Goal: Information Seeking & Learning: Find specific fact

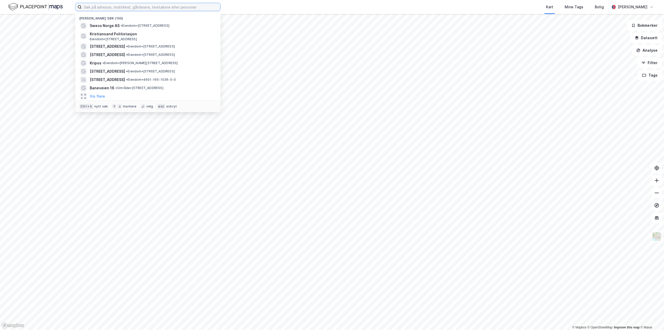
click at [206, 7] on input at bounding box center [151, 7] width 138 height 8
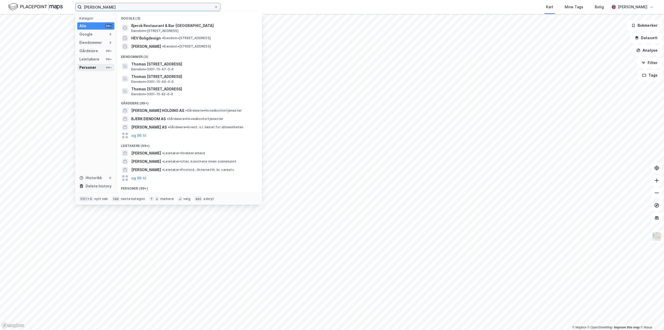
type input "thomas bjerk"
click at [95, 68] on div "Personer" at bounding box center [87, 67] width 17 height 6
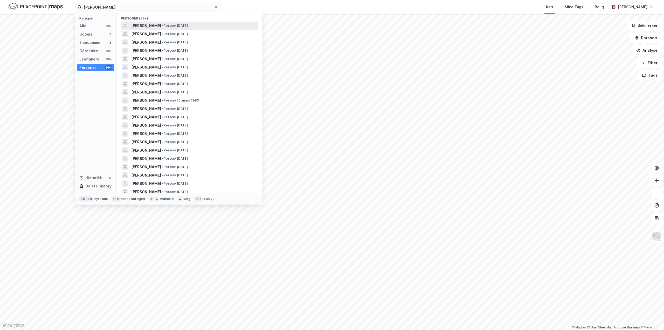
click at [162, 24] on span "•" at bounding box center [163, 26] width 2 height 4
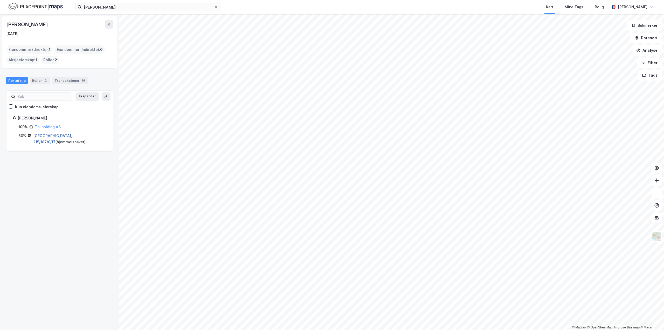
click at [49, 136] on link "Oslo, 215/187/0/17" at bounding box center [52, 138] width 39 height 11
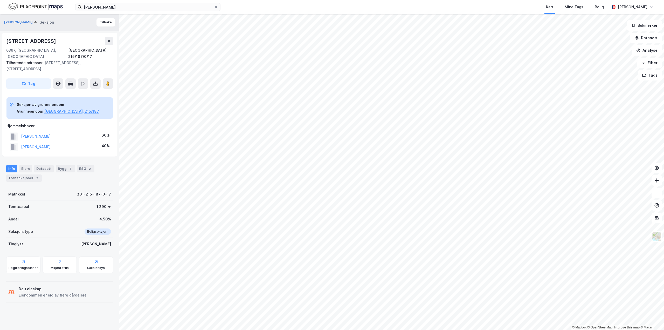
drag, startPoint x: 72, startPoint y: 134, endPoint x: 20, endPoint y: 134, distance: 51.6
click at [20, 142] on div "ENGLUND ANNIKEN TRØAN 40%" at bounding box center [59, 147] width 106 height 11
click at [34, 175] on div "2" at bounding box center [36, 177] width 5 height 5
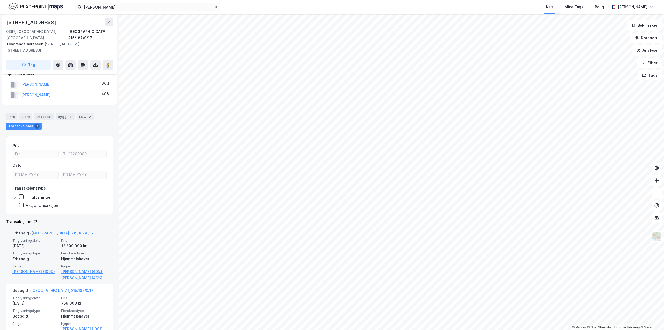
scroll to position [63, 0]
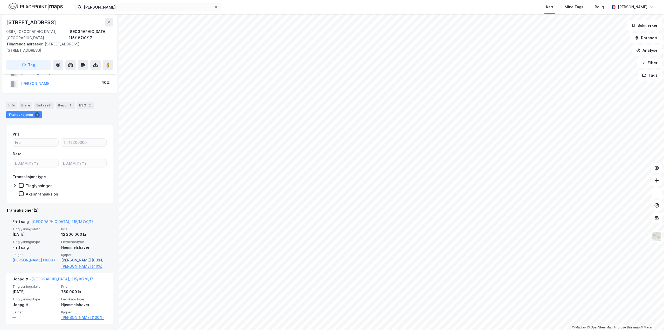
click at [77, 257] on link "Bjerk Thomas (60%)," at bounding box center [84, 260] width 46 height 6
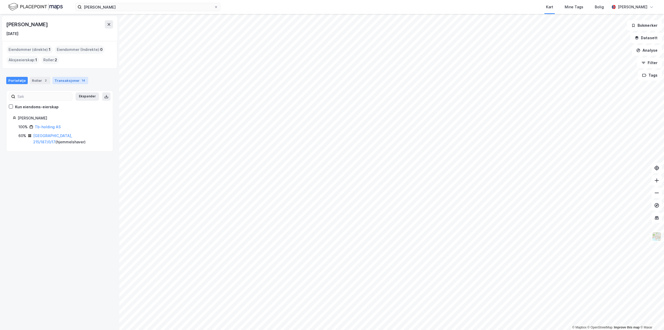
click at [60, 77] on div "Transaksjoner 14" at bounding box center [70, 80] width 36 height 7
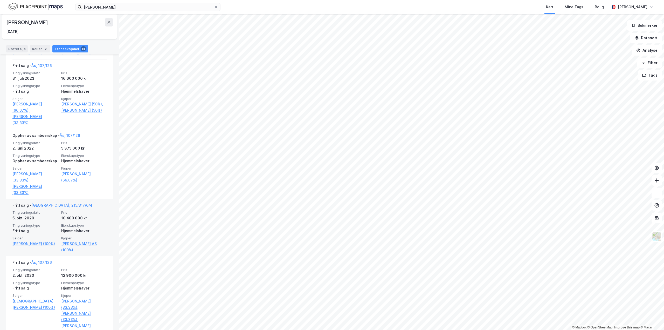
scroll to position [357, 0]
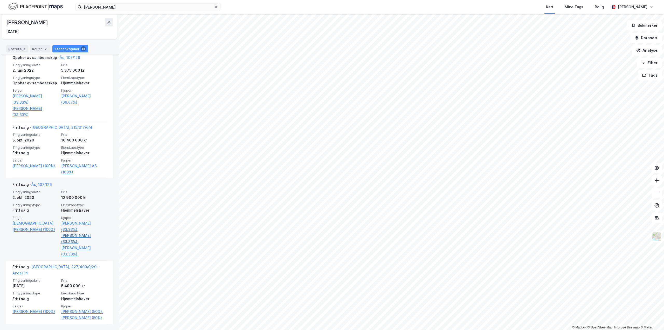
click at [75, 241] on link "Engdal Charlotte Solli (33.33%)," at bounding box center [84, 238] width 46 height 12
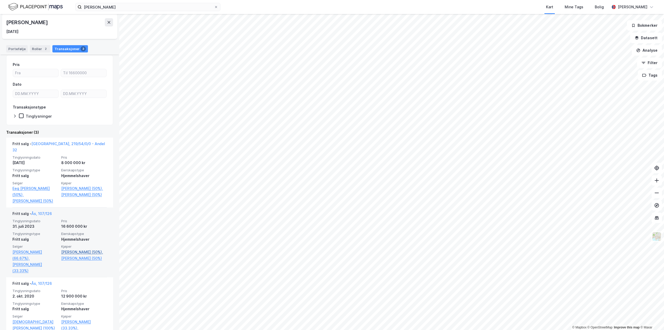
scroll to position [69, 0]
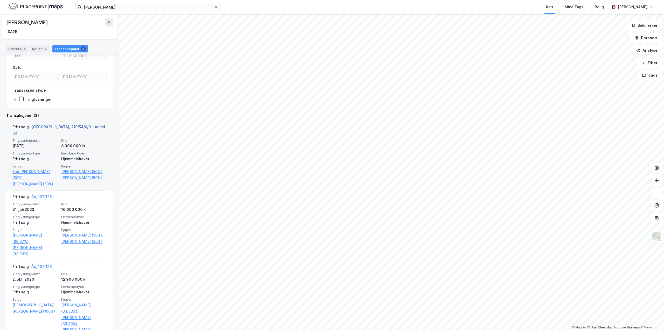
click at [71, 127] on link "Oslo, 219/54/0/0 - Andel 32" at bounding box center [58, 129] width 93 height 11
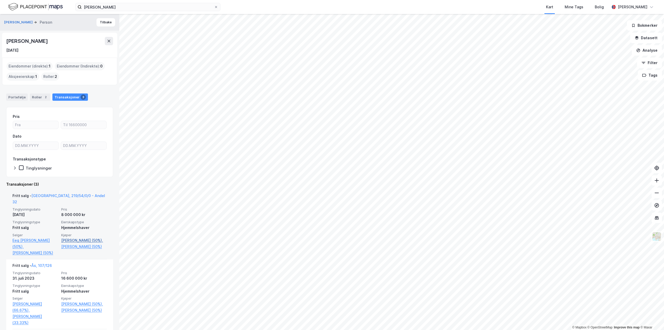
click at [80, 237] on link "Stenseth Tommy (50%)," at bounding box center [84, 240] width 46 height 6
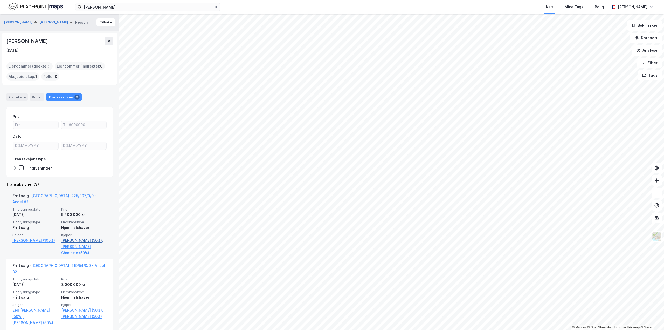
scroll to position [50, 0]
